Goal: Information Seeking & Learning: Find specific fact

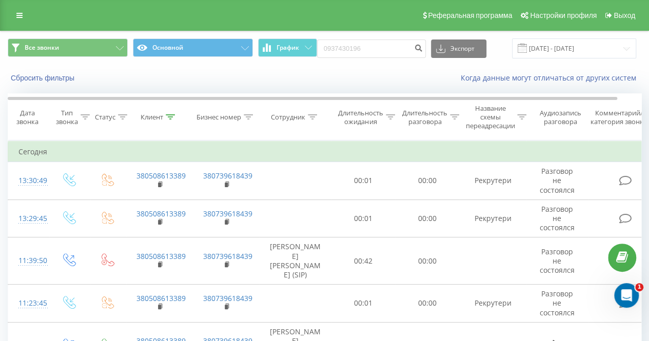
click at [171, 120] on div at bounding box center [170, 117] width 9 height 9
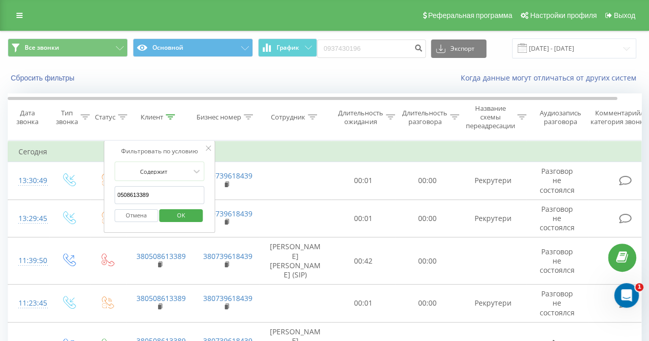
click at [169, 188] on input "0508613389" at bounding box center [159, 195] width 90 height 18
paste input "(050) 861-33-"
click at [180, 192] on input "[PHONE_NUMBER]" at bounding box center [159, 195] width 90 height 18
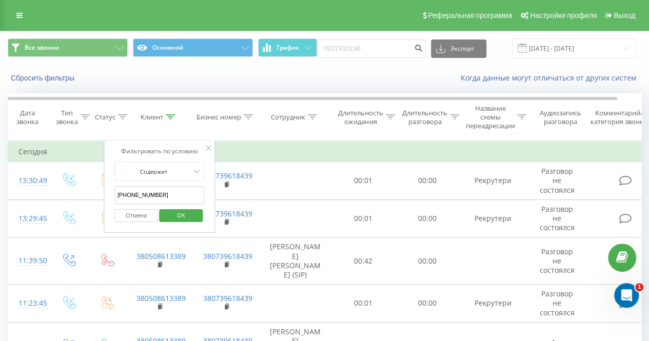
click at [180, 192] on input "[PHONE_NUMBER]" at bounding box center [159, 195] width 90 height 18
paste input "073) [PHONE_NUMBER]"
click button "OK" at bounding box center [182, 215] width 44 height 13
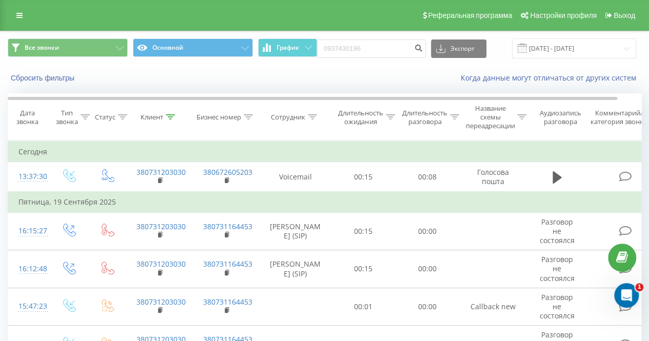
click at [164, 116] on div "Клиент" at bounding box center [158, 117] width 34 height 9
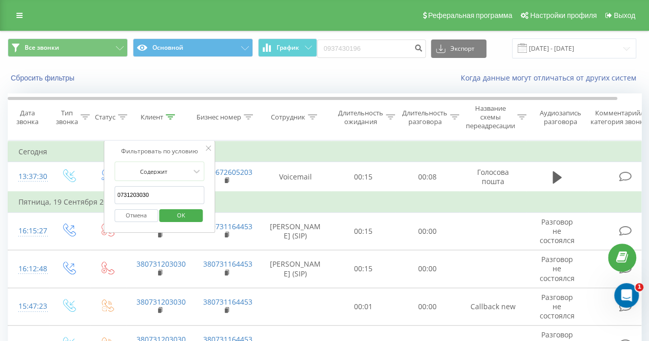
click at [169, 193] on input "0731203030" at bounding box center [159, 195] width 90 height 18
paste input "66) [PHONE_NUMBER]"
click button "OK" at bounding box center [182, 215] width 44 height 13
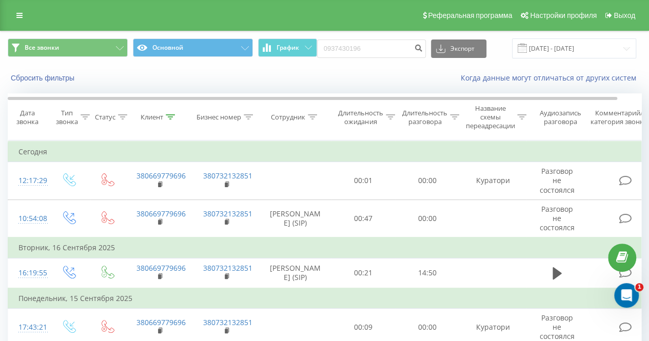
click at [172, 116] on icon at bounding box center [170, 116] width 9 height 5
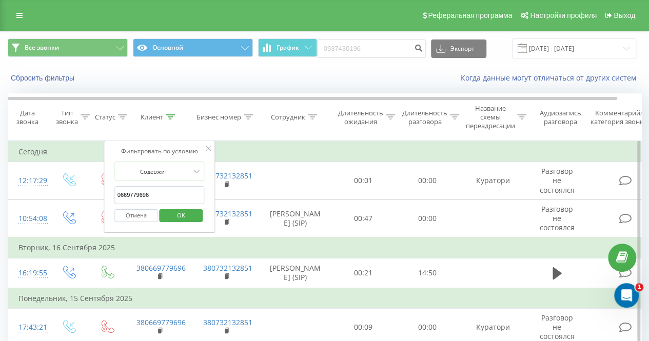
click at [173, 192] on input "0669779696" at bounding box center [159, 195] width 90 height 18
paste input "98) [PHONE_NUMBER]"
click at [195, 216] on span "OK" at bounding box center [181, 215] width 29 height 16
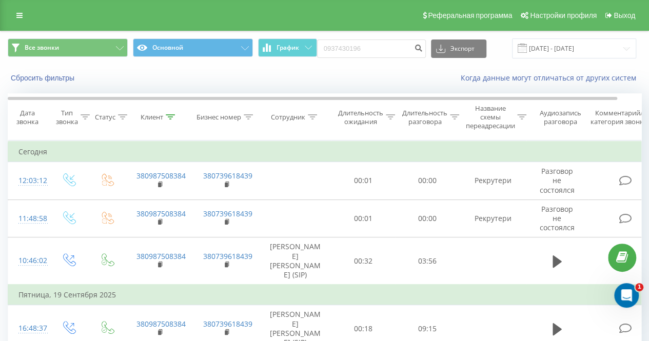
click at [173, 117] on icon at bounding box center [170, 116] width 9 height 5
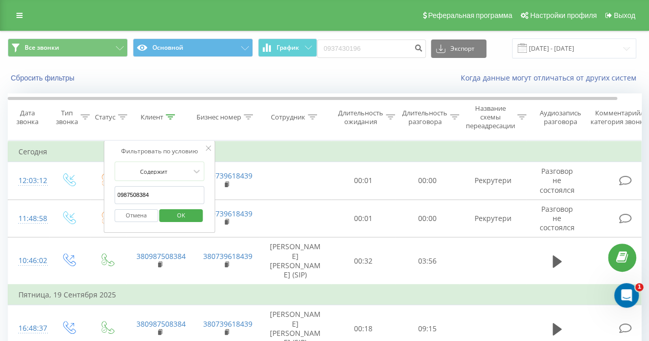
click at [170, 193] on input "0987508384" at bounding box center [159, 195] width 90 height 18
paste input "(068) 954-01-"
click button "OK" at bounding box center [182, 215] width 44 height 13
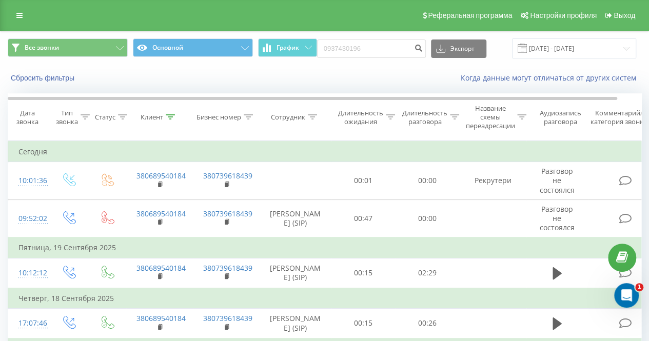
click at [171, 115] on icon at bounding box center [170, 116] width 9 height 5
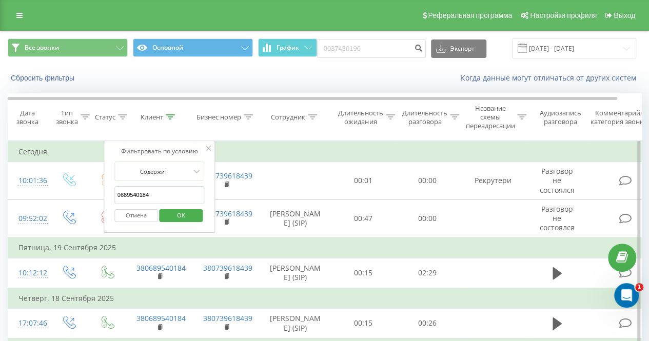
click at [172, 195] on input "0689540184" at bounding box center [159, 195] width 90 height 18
paste input "[PHONE_NUMBER]"
click button "OK" at bounding box center [182, 215] width 44 height 13
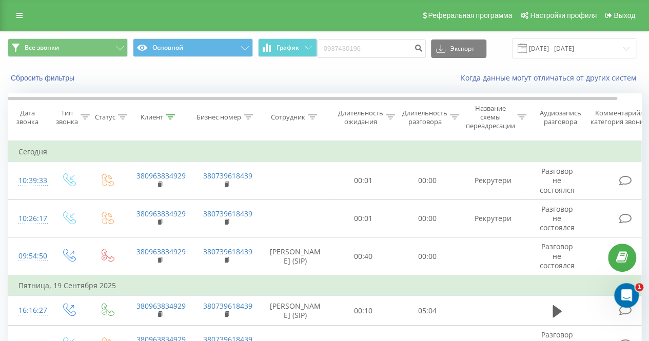
click at [162, 121] on div "Клиент" at bounding box center [152, 117] width 23 height 9
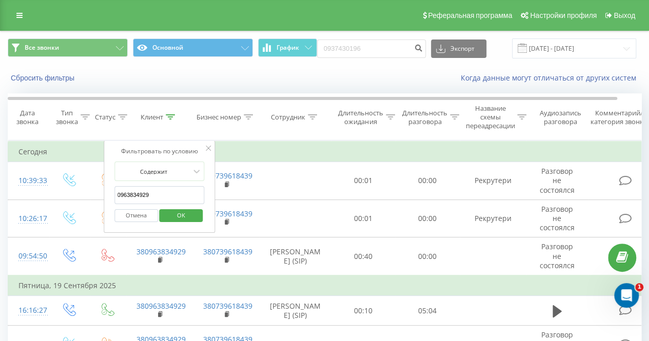
click at [167, 199] on input "0963834929" at bounding box center [159, 195] width 90 height 18
paste input ") [PHONE_NUMBER]"
type input "0962475537"
click button "OK" at bounding box center [182, 215] width 44 height 13
